Goal: Navigation & Orientation: Find specific page/section

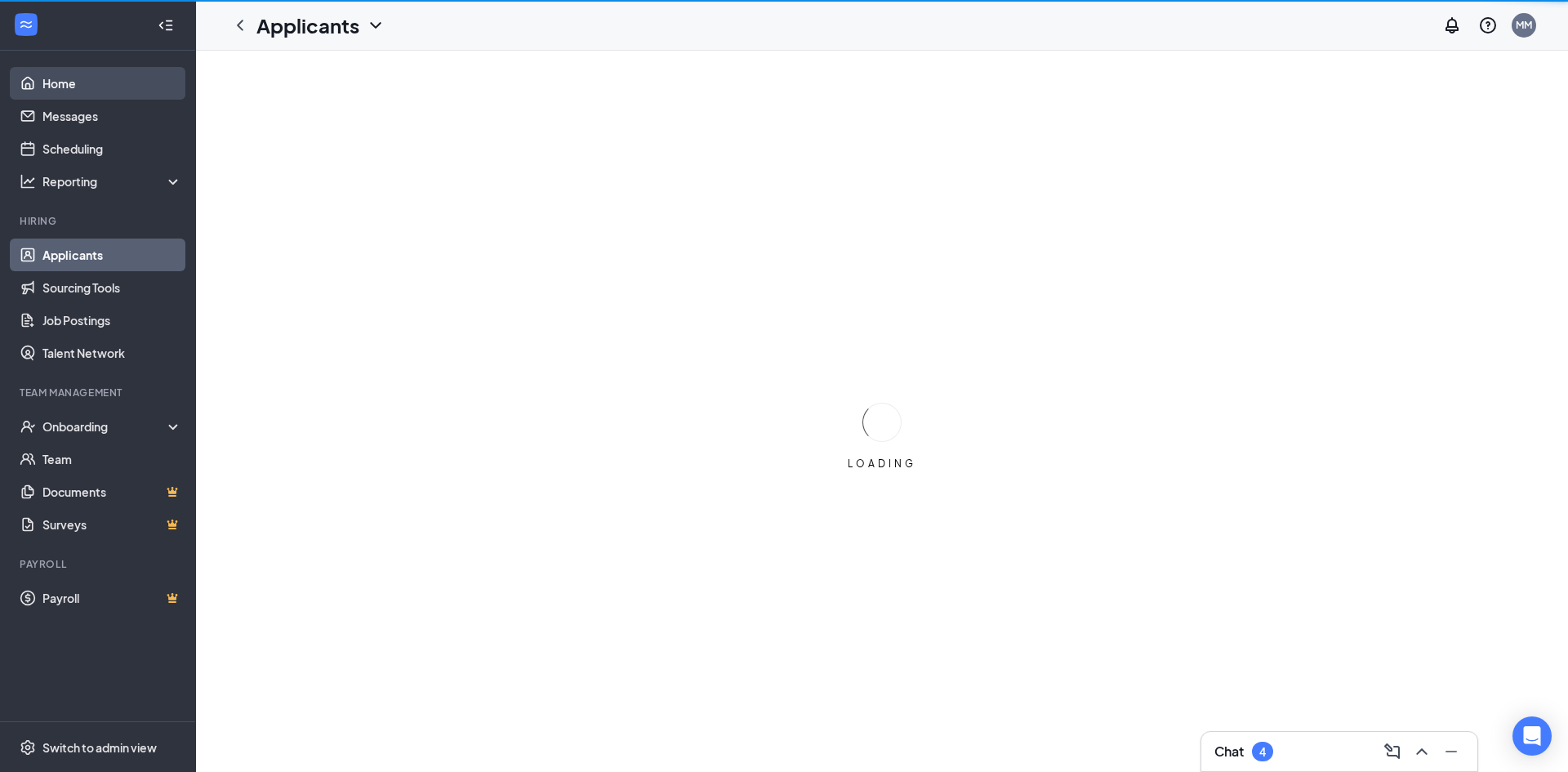
click at [68, 81] on link "Home" at bounding box center [112, 83] width 139 height 33
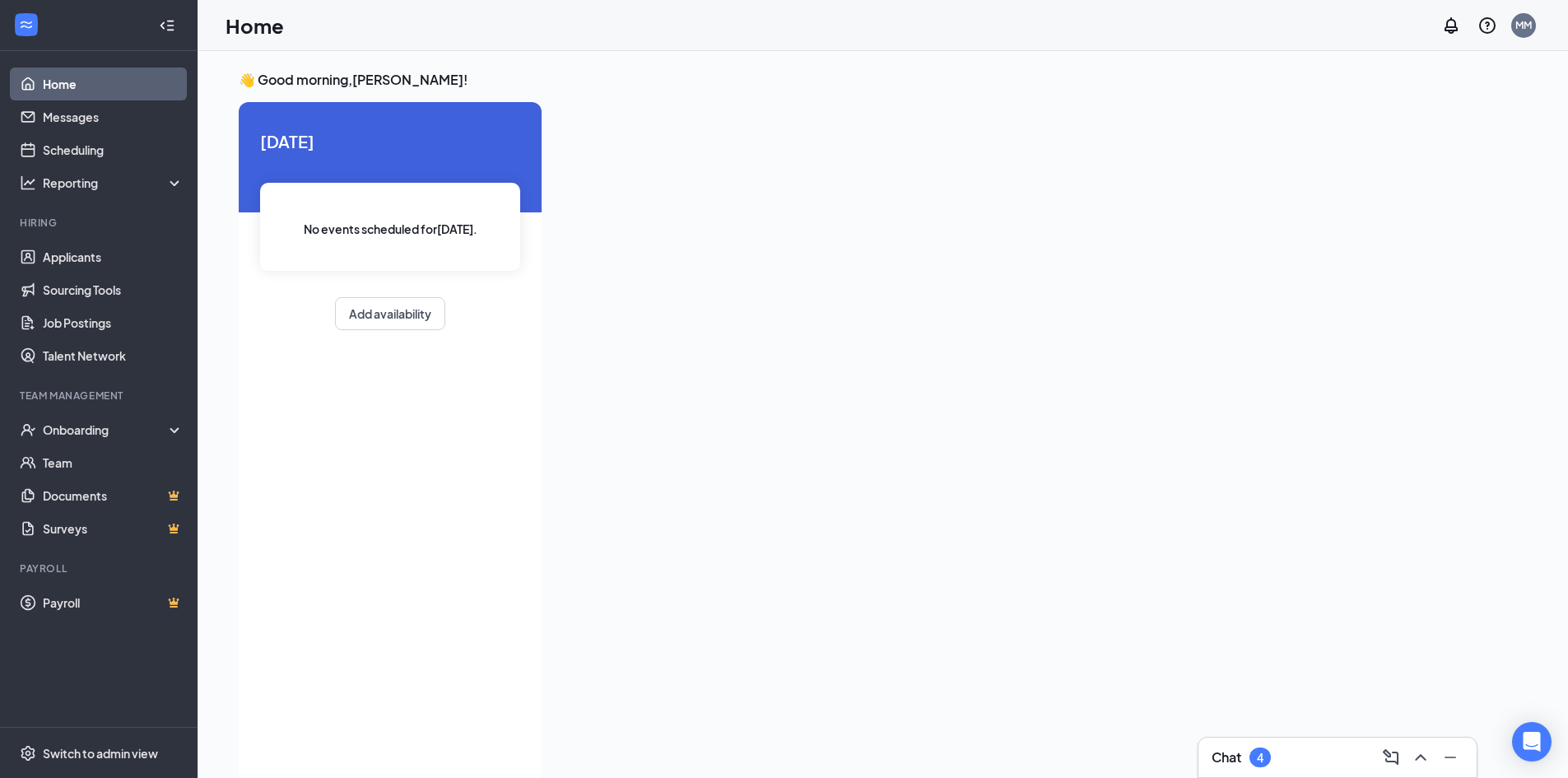
click at [114, 86] on link "Home" at bounding box center [113, 84] width 140 height 33
click at [117, 266] on link "Applicants" at bounding box center [113, 257] width 140 height 33
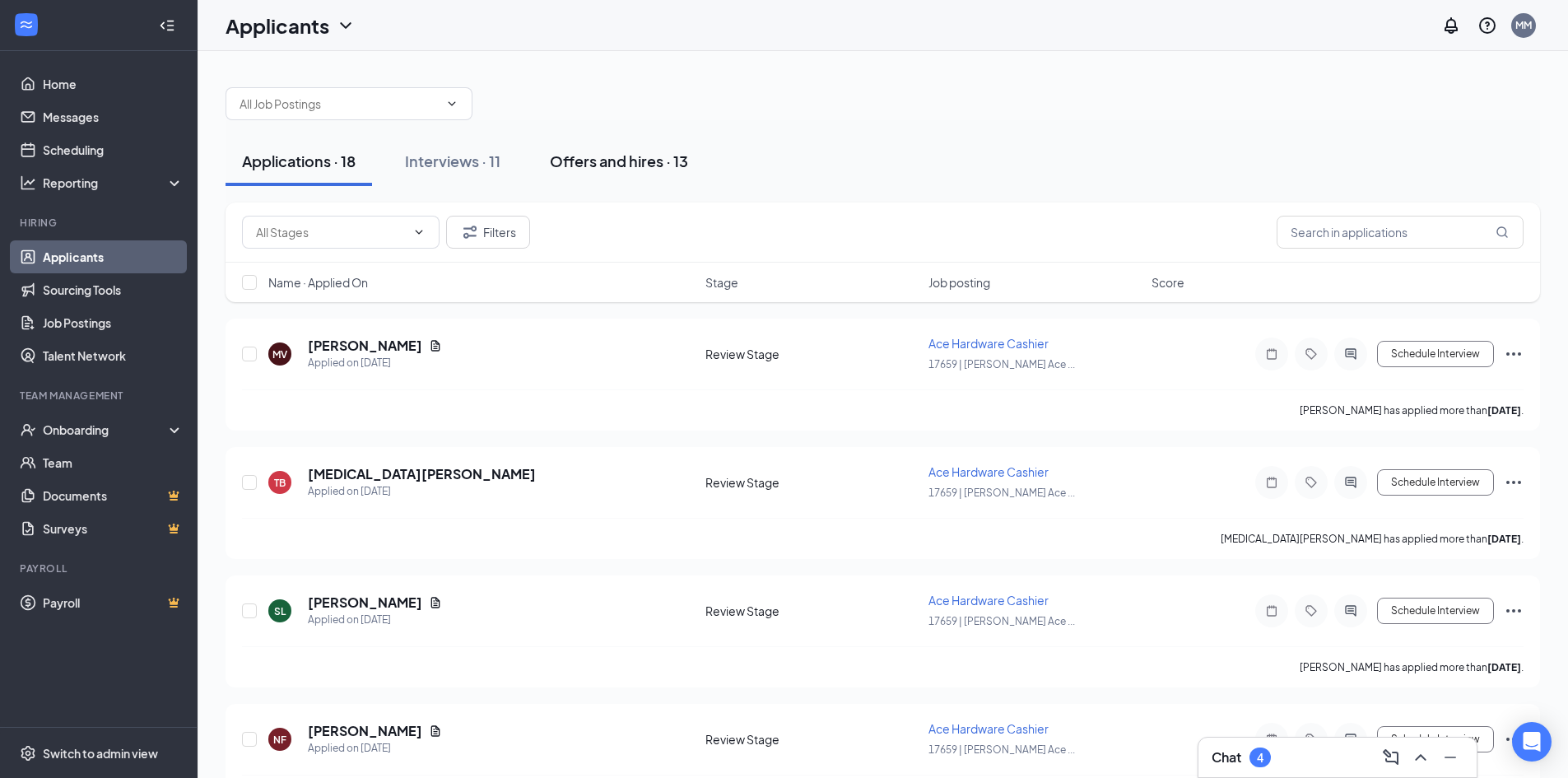
click at [604, 167] on div "Offers and hires · 13" at bounding box center [619, 160] width 138 height 20
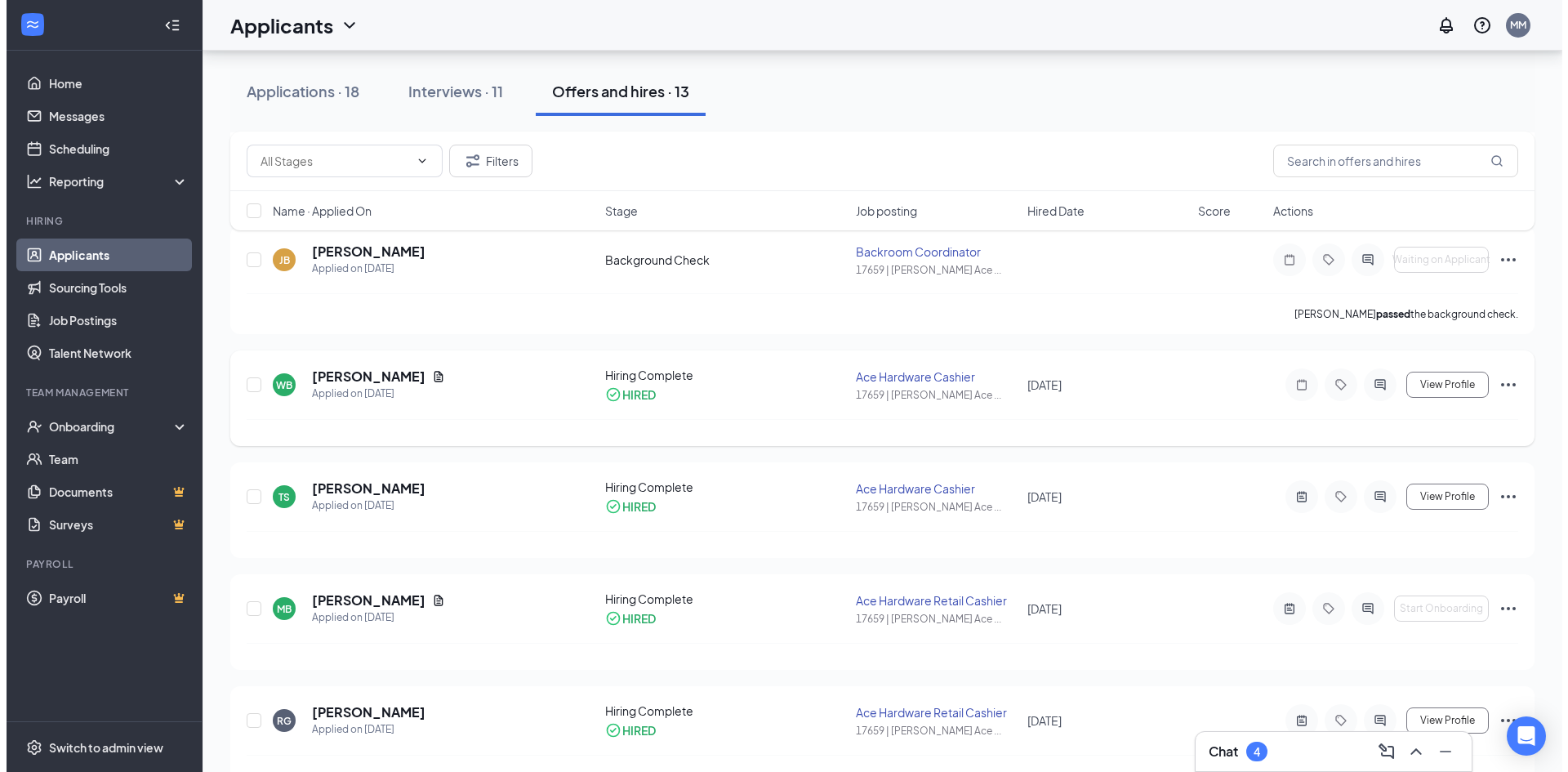
scroll to position [327, 0]
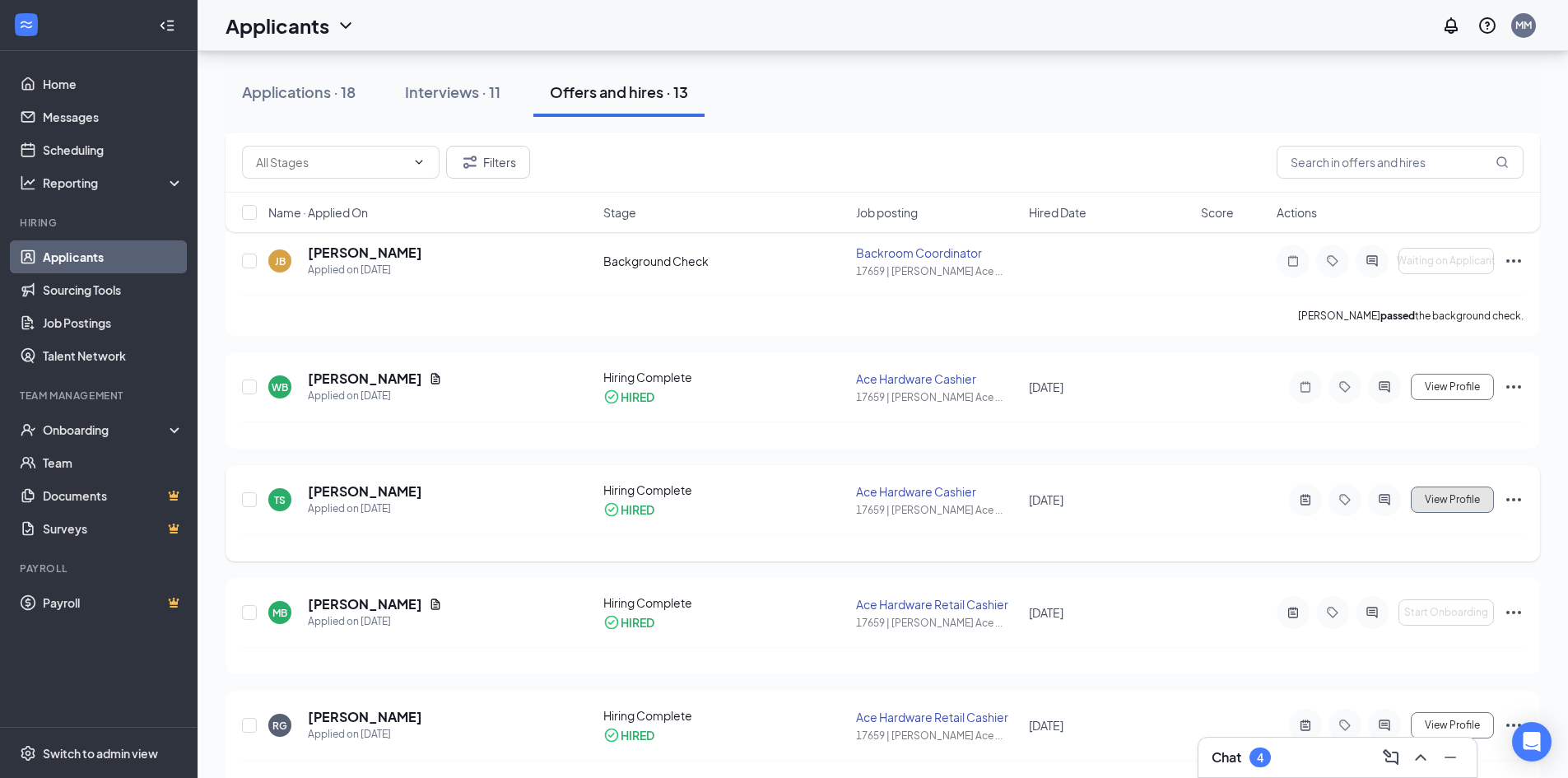
click at [1428, 492] on button "View Profile" at bounding box center [1452, 499] width 83 height 26
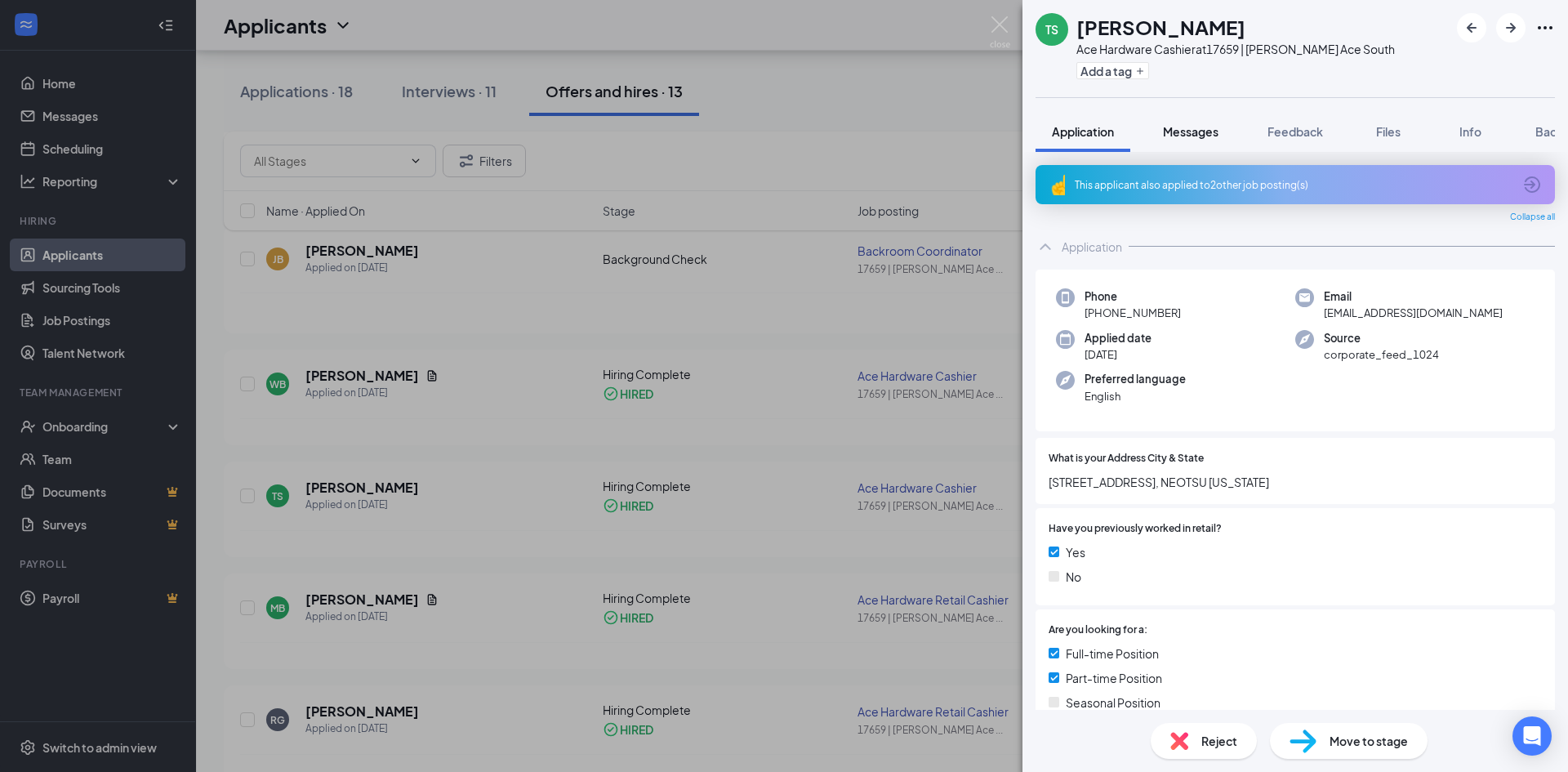
click at [1198, 135] on span "Messages" at bounding box center [1190, 131] width 55 height 15
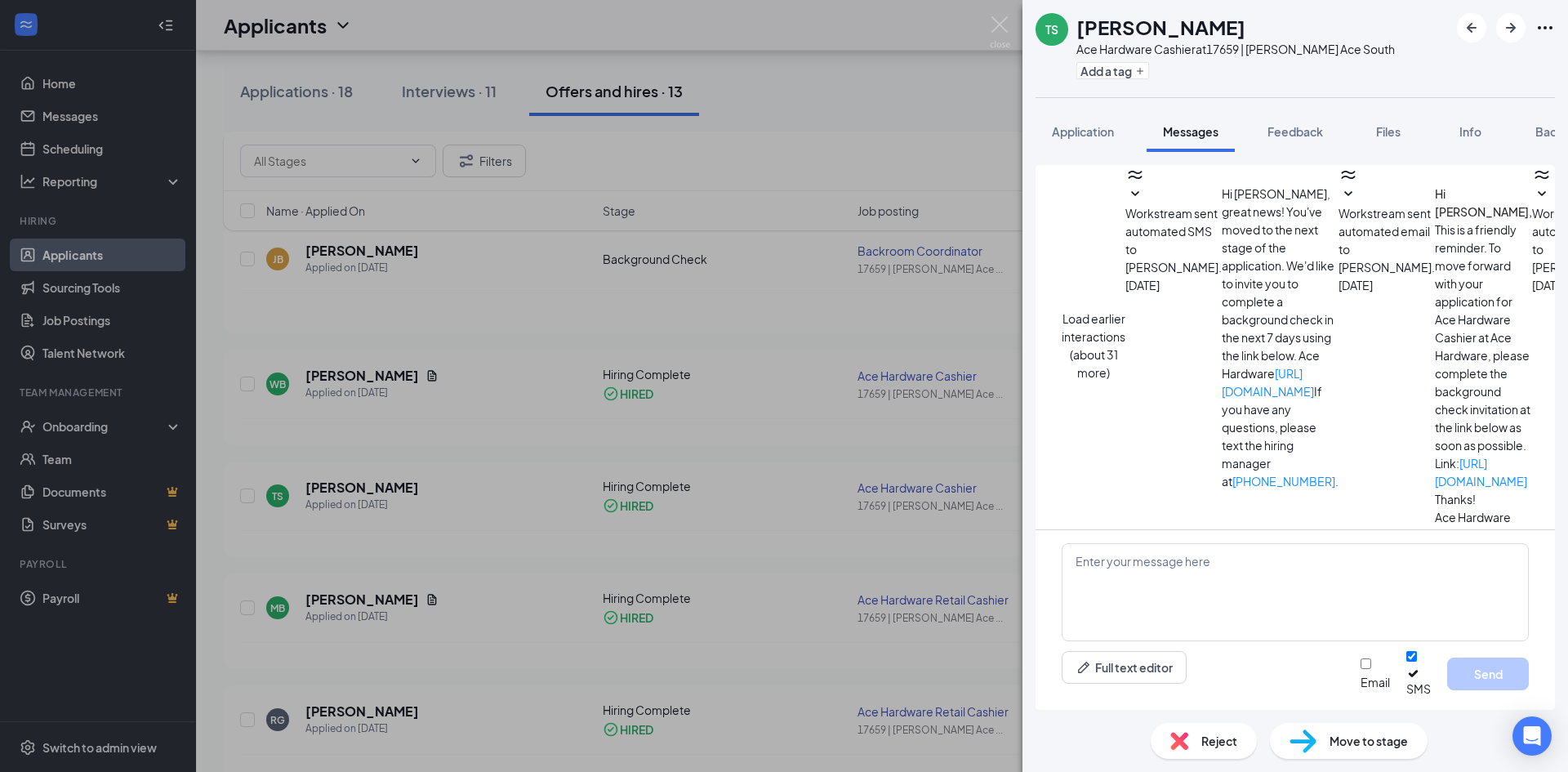
scroll to position [192, 0]
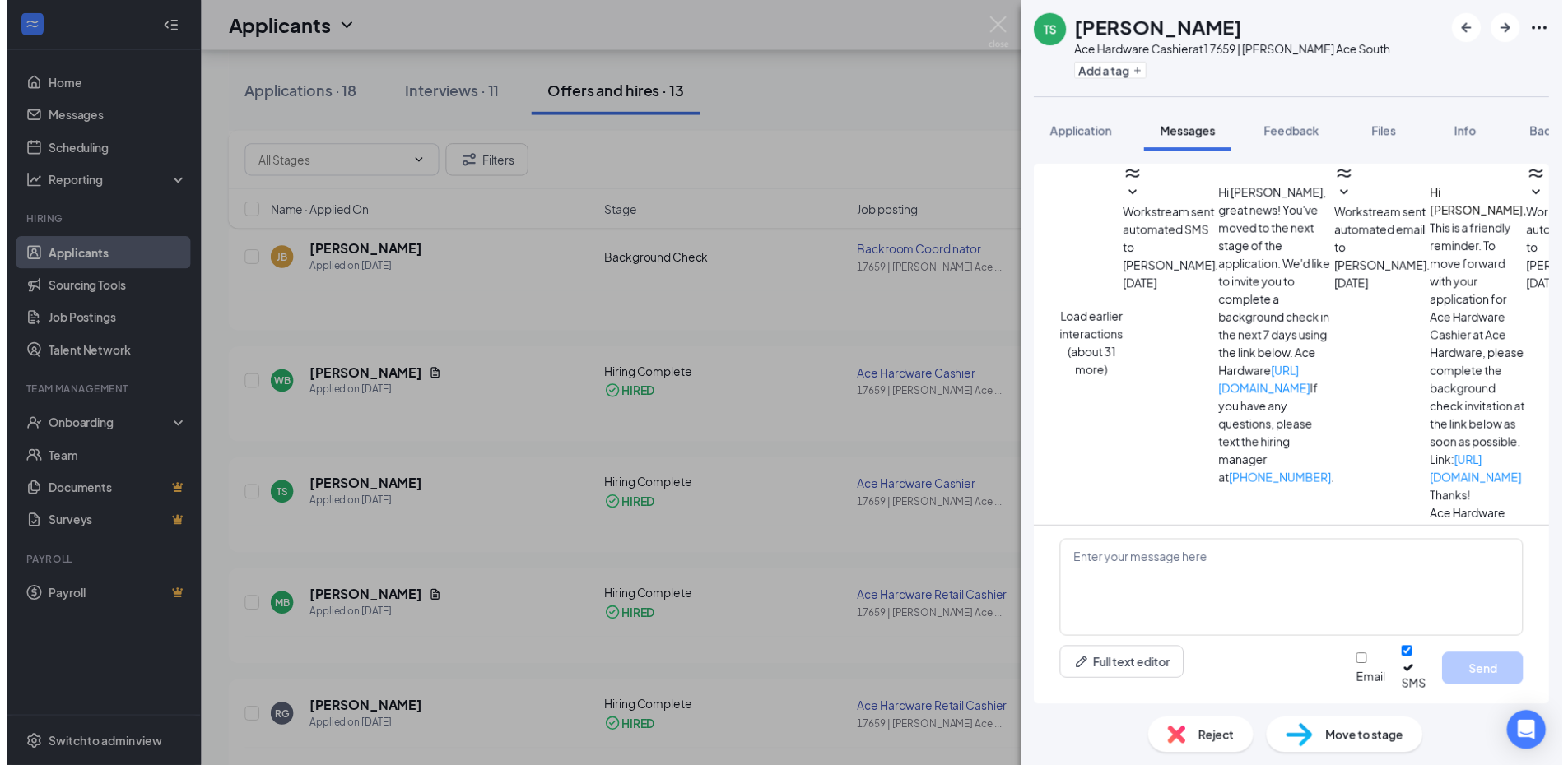
scroll to position [533, 0]
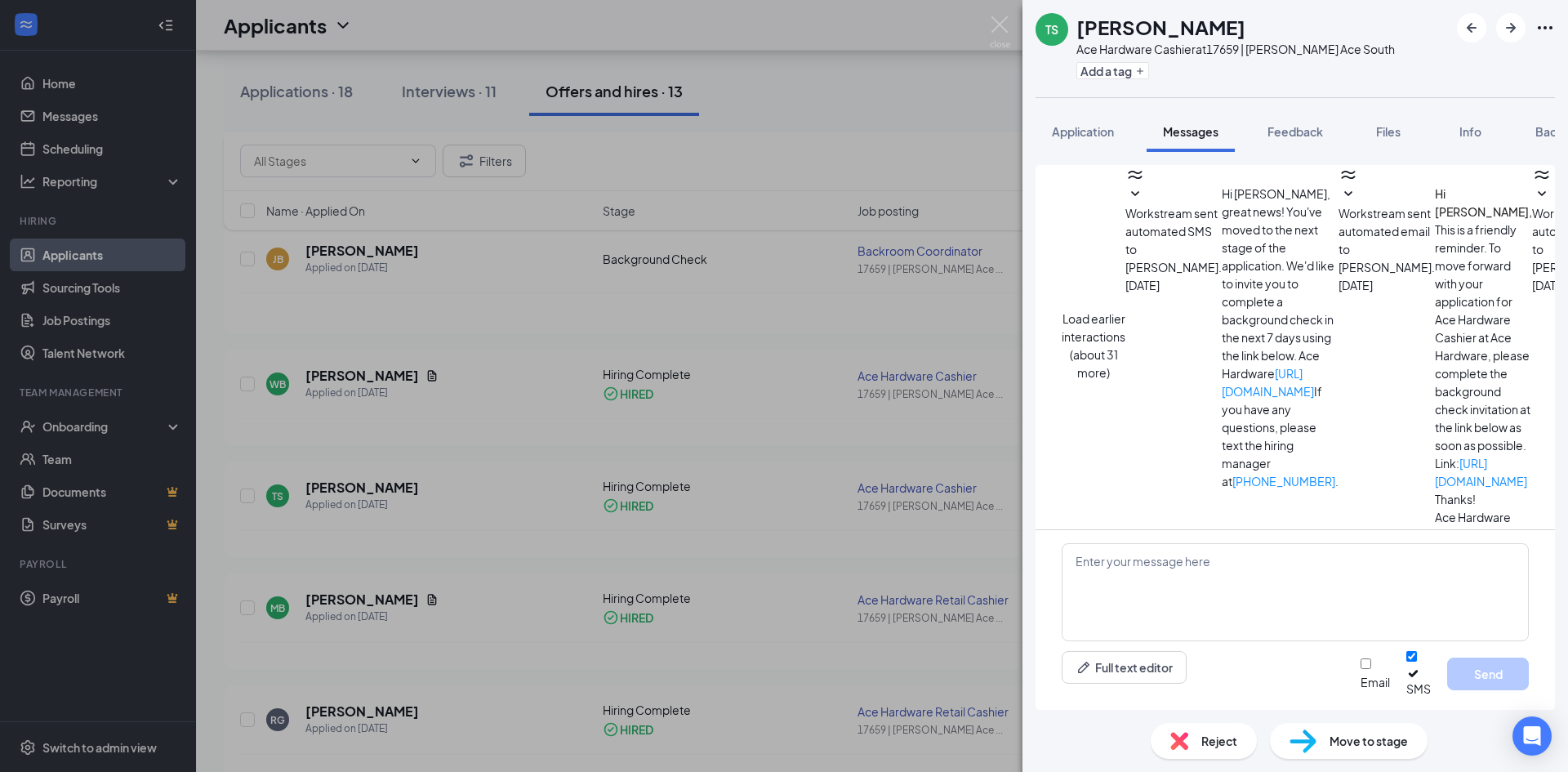
click at [1053, 69] on div "TS [PERSON_NAME] Ace Hardware Cashier at 17659 | [PERSON_NAME] Ace South Add a …" at bounding box center [1214, 48] width 359 height 71
click at [932, 76] on div "TS [PERSON_NAME] Ace Hardware Cashier at 17659 | [PERSON_NAME] Ace South Add a …" at bounding box center [784, 386] width 1568 height 772
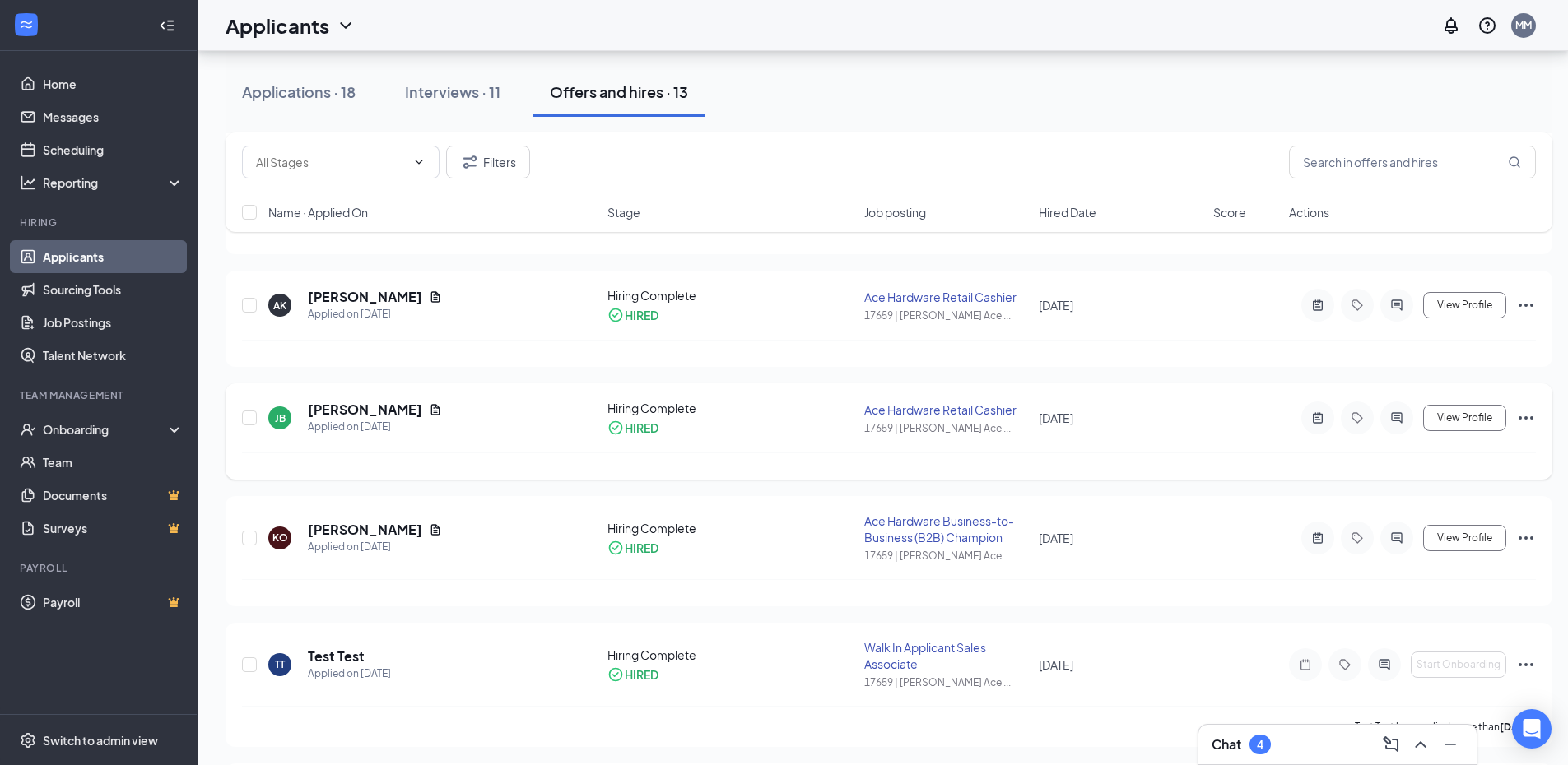
scroll to position [1069, 0]
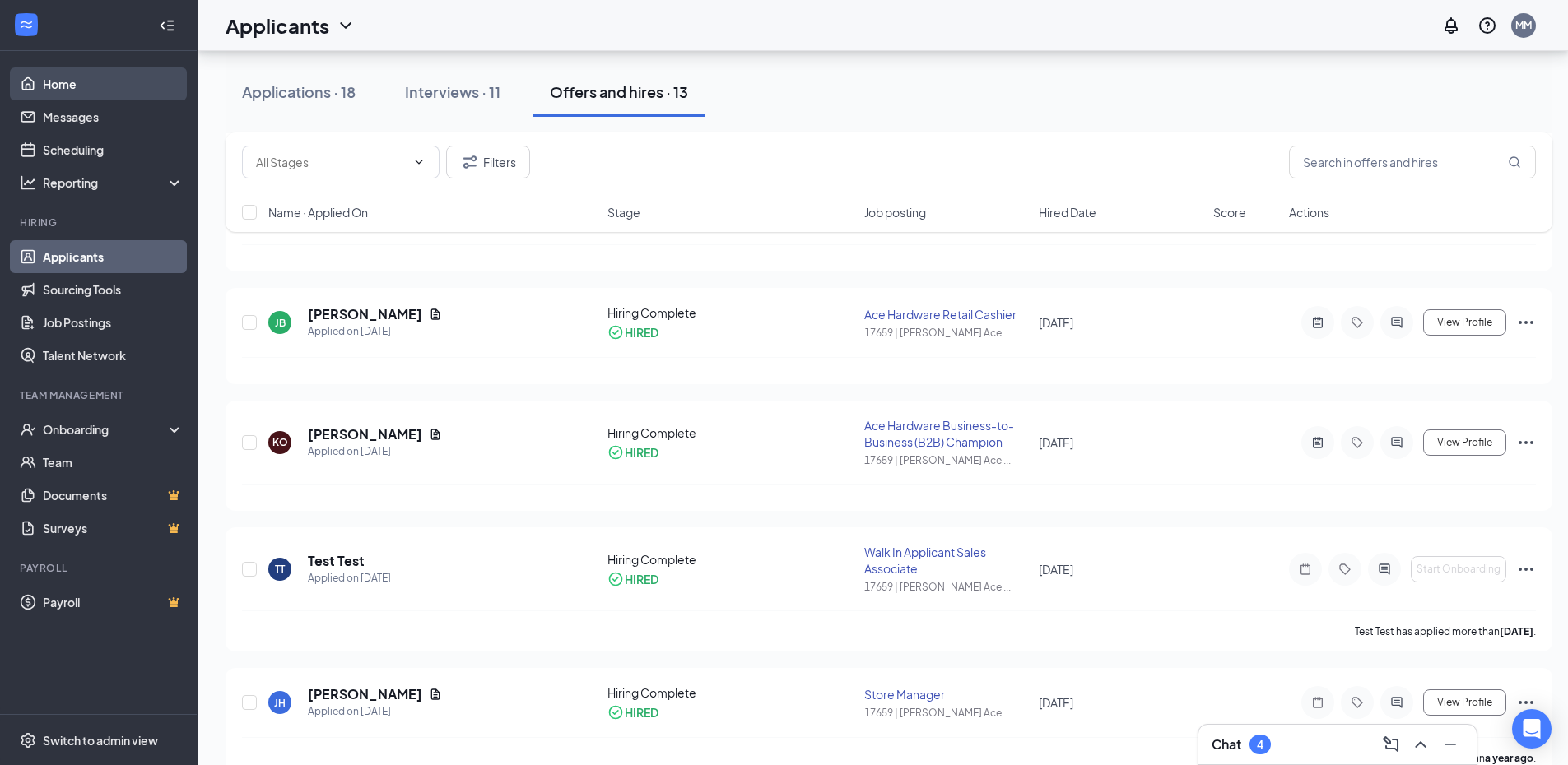
click at [147, 85] on link "Home" at bounding box center [113, 84] width 140 height 33
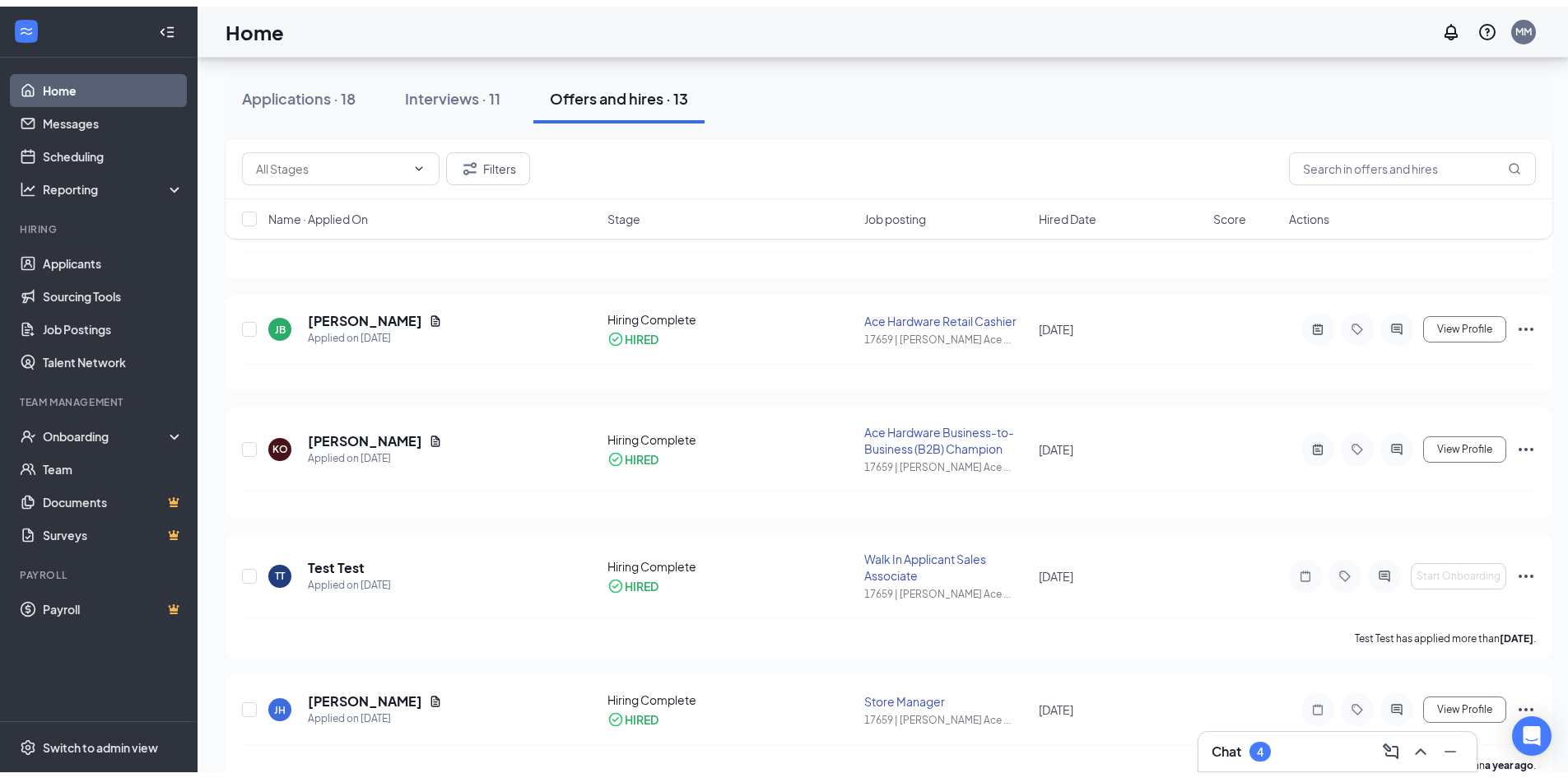
scroll to position [34, 0]
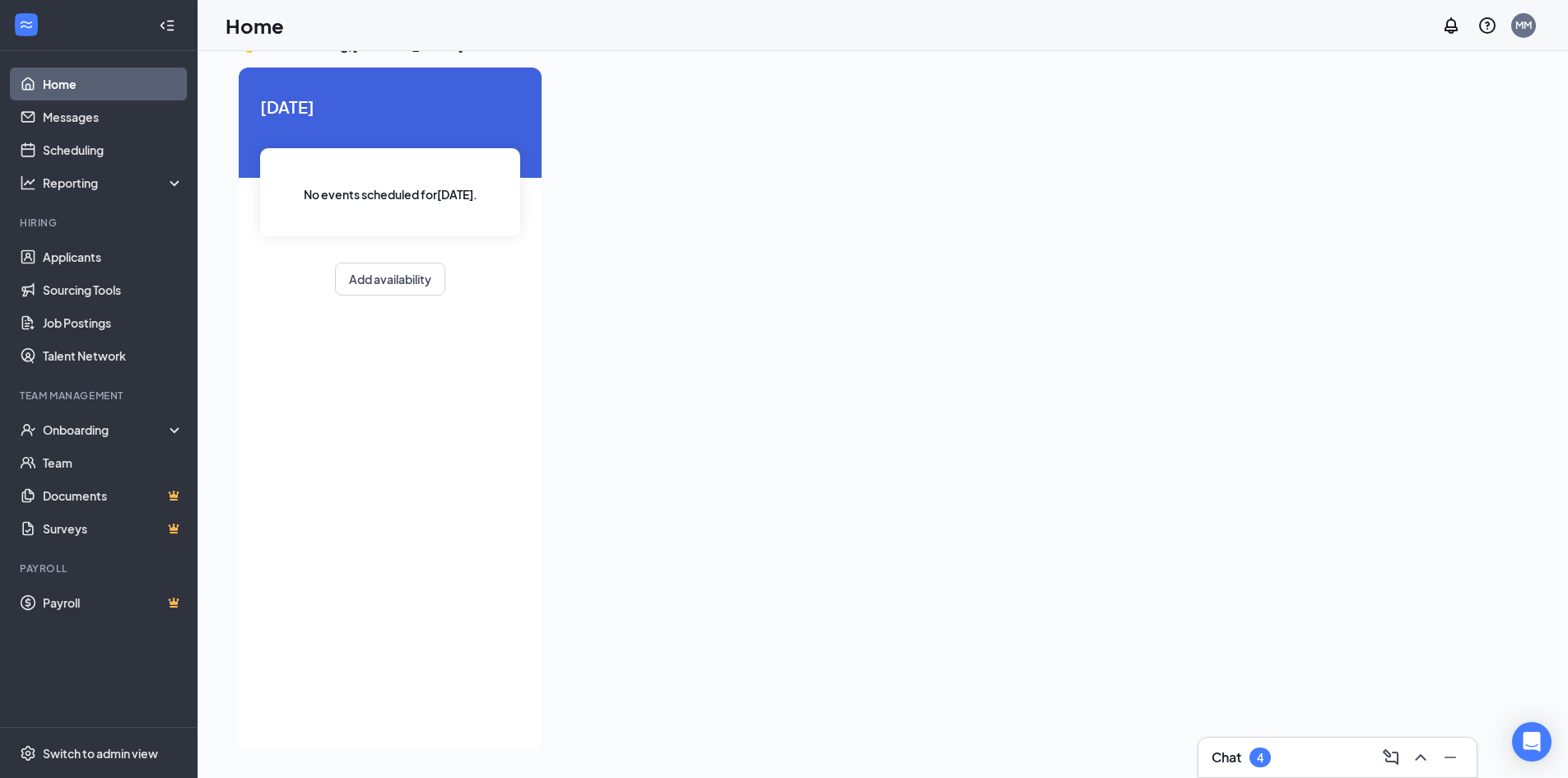
click at [156, 77] on link "Home" at bounding box center [113, 84] width 140 height 33
